Goal: Check status: Check status

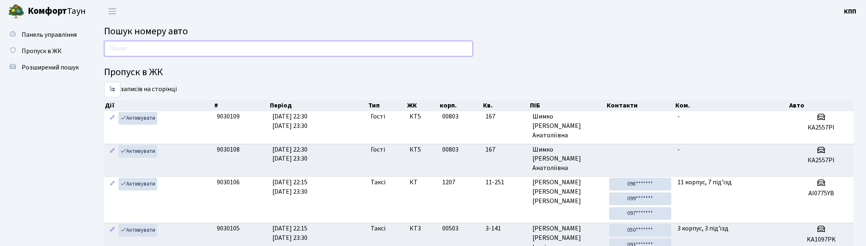
click at [174, 47] on input "text" at bounding box center [288, 49] width 369 height 16
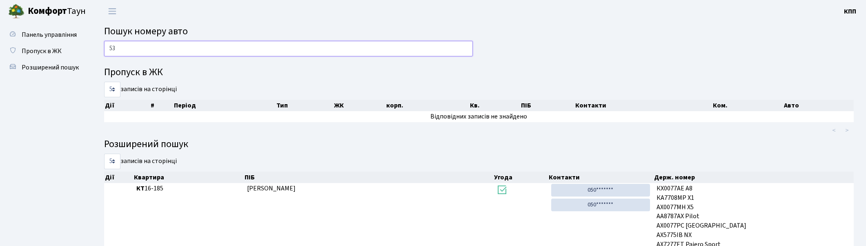
type input "5"
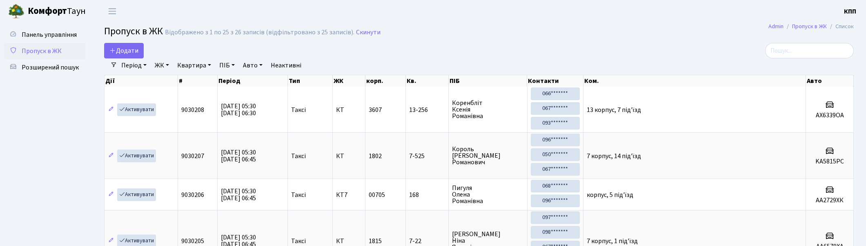
select select "25"
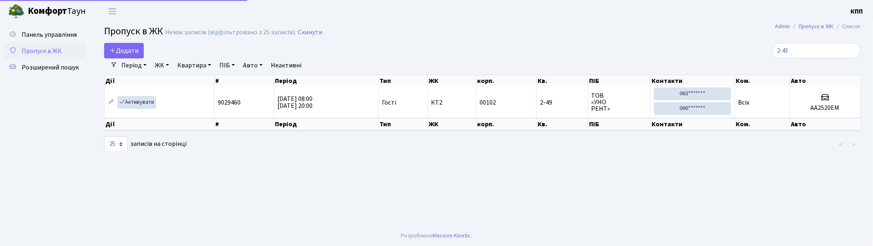
type input "2-436"
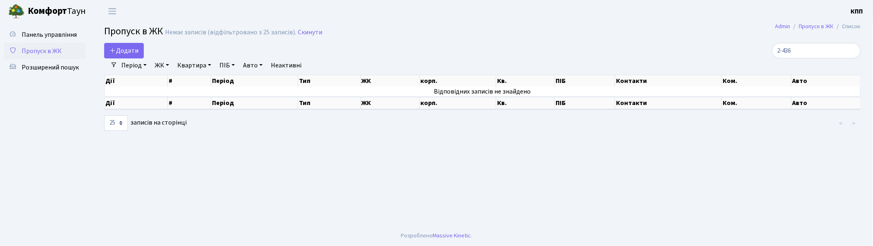
click at [852, 48] on input "2-436" at bounding box center [816, 51] width 89 height 16
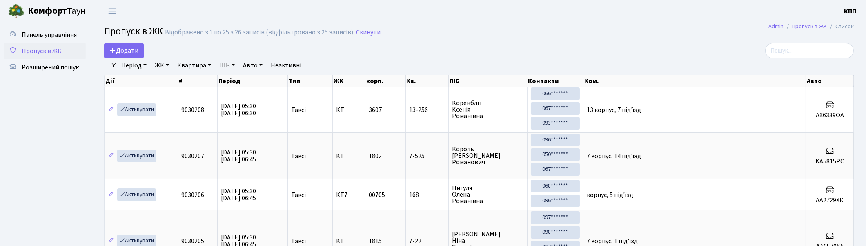
click at [574, 29] on h2 "Пропуск в ЖК Відображено з 1 по 25 з 26 записів (відфільтровано з 25 записів). …" at bounding box center [479, 33] width 750 height 14
click at [813, 51] on input "search" at bounding box center [809, 51] width 89 height 16
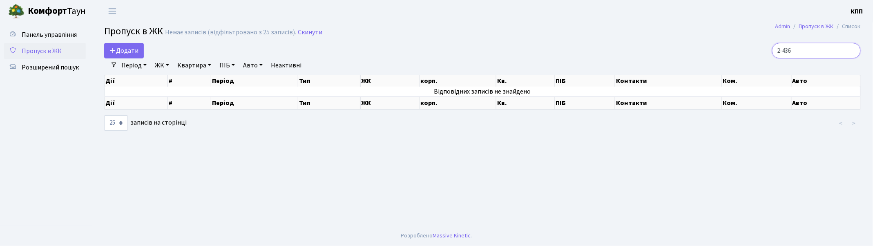
type input "2-436"
click at [132, 65] on link "Період" at bounding box center [134, 65] width 32 height 14
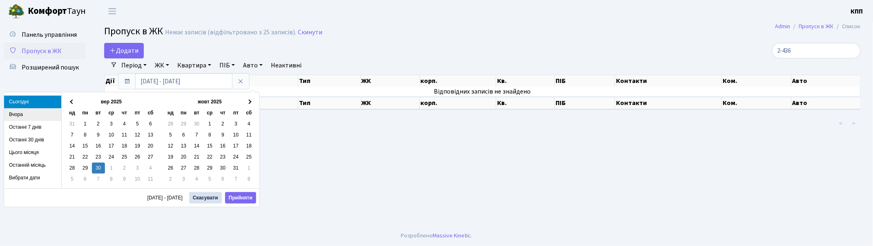
click at [18, 114] on li "Вчора" at bounding box center [32, 114] width 57 height 13
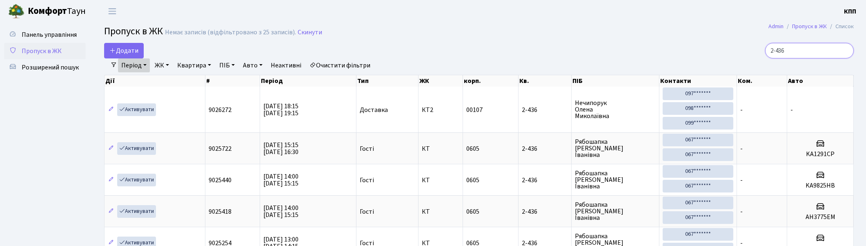
click at [846, 50] on input "2-436" at bounding box center [809, 51] width 89 height 16
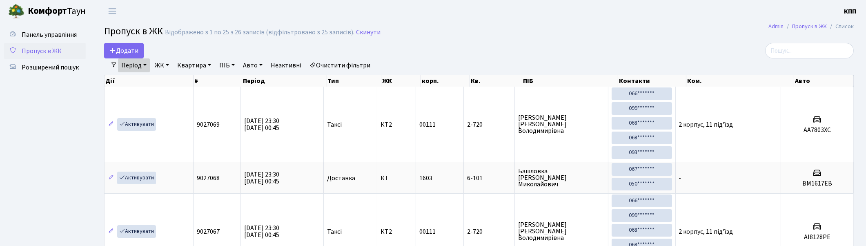
click at [349, 67] on link "Очистити фільтри" at bounding box center [339, 65] width 67 height 14
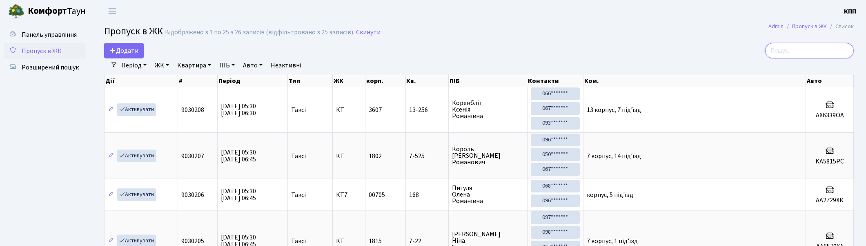
click at [792, 47] on input "search" at bounding box center [809, 51] width 89 height 16
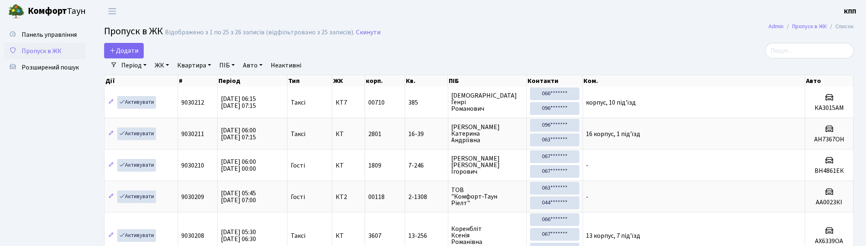
click at [823, 60] on div "Період 29.09.2025 - 29.09.2025 ЖК - КТ, вул. Регенераторна, 4 КТ2, просп. Собор…" at bounding box center [482, 65] width 730 height 14
click at [819, 55] on input "search" at bounding box center [809, 51] width 89 height 16
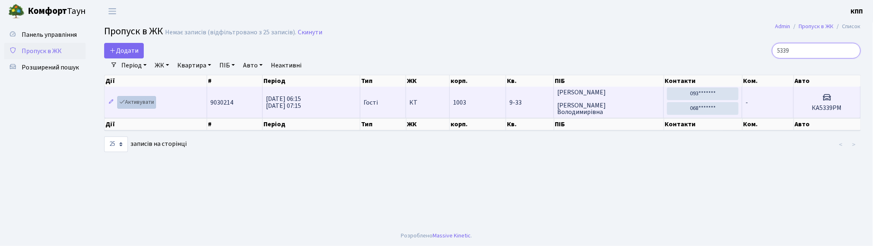
type input "5339"
click at [139, 99] on link "Активувати" at bounding box center [136, 102] width 39 height 13
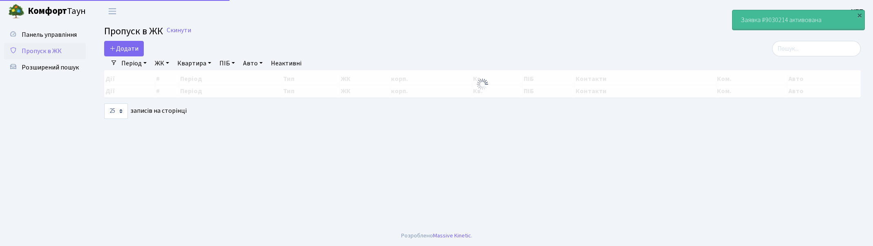
select select "25"
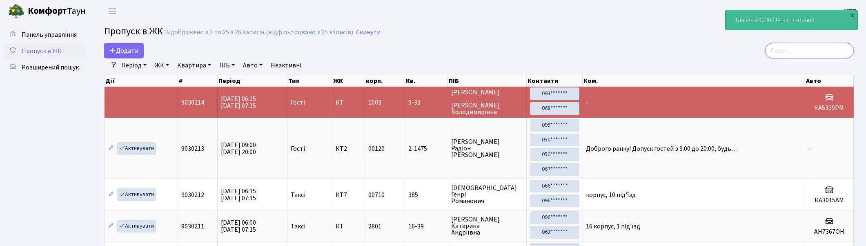
click at [816, 48] on input "search" at bounding box center [809, 51] width 89 height 16
